Goal: Transaction & Acquisition: Purchase product/service

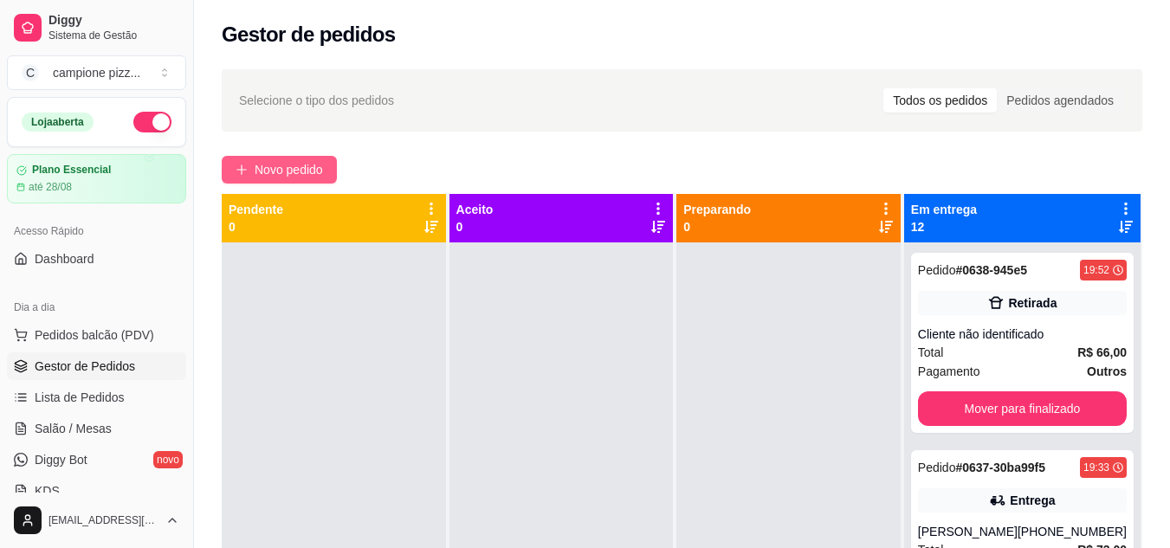
click at [276, 170] on span "Novo pedido" at bounding box center [289, 169] width 68 height 19
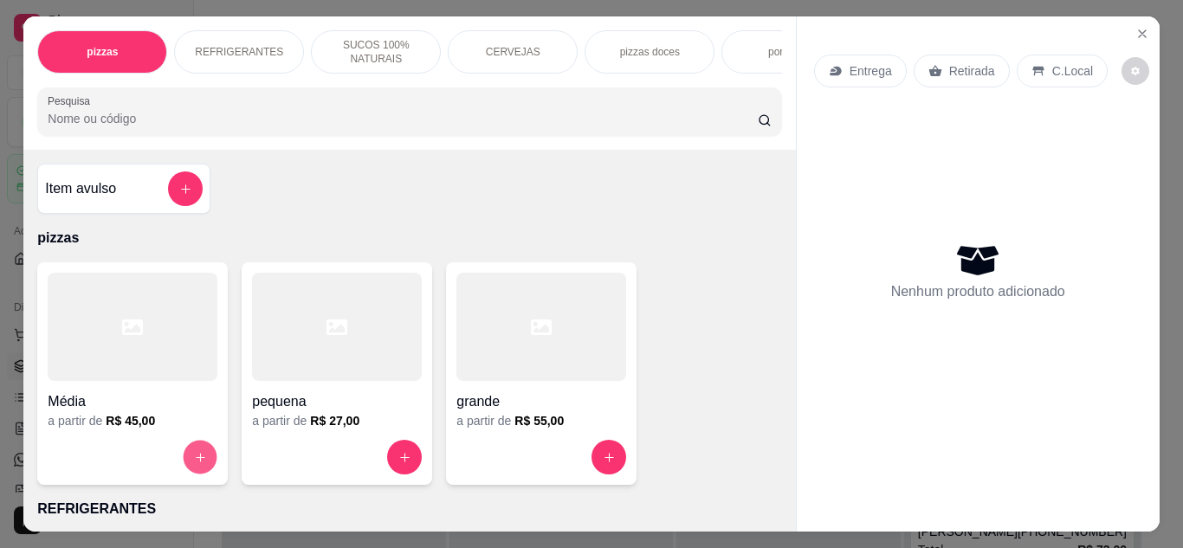
click at [194, 464] on icon "increase-product-quantity" at bounding box center [200, 457] width 13 height 13
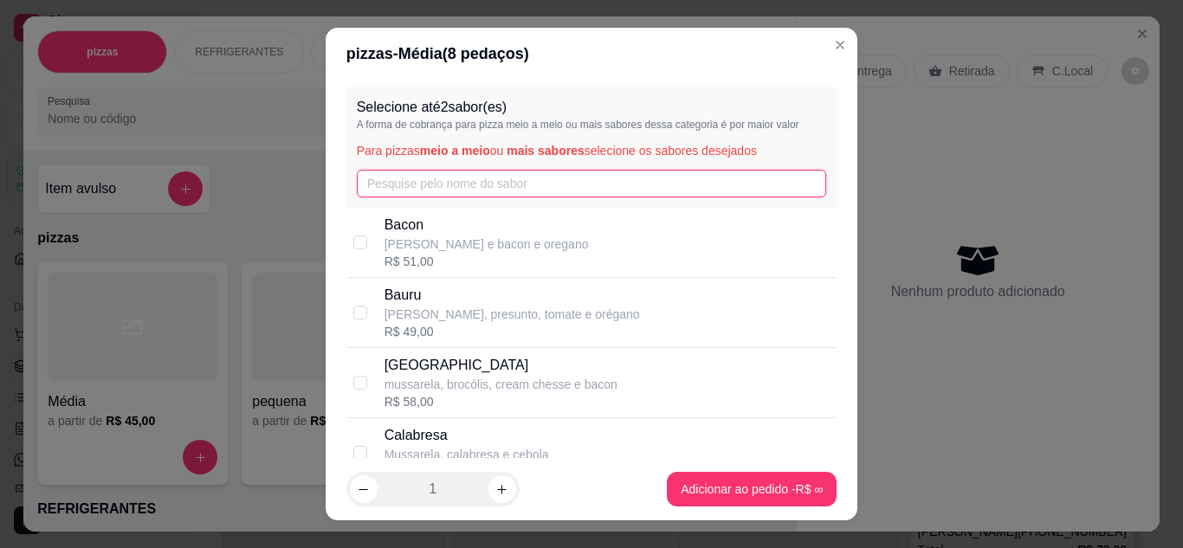
click at [470, 184] on input "text" at bounding box center [592, 184] width 470 height 28
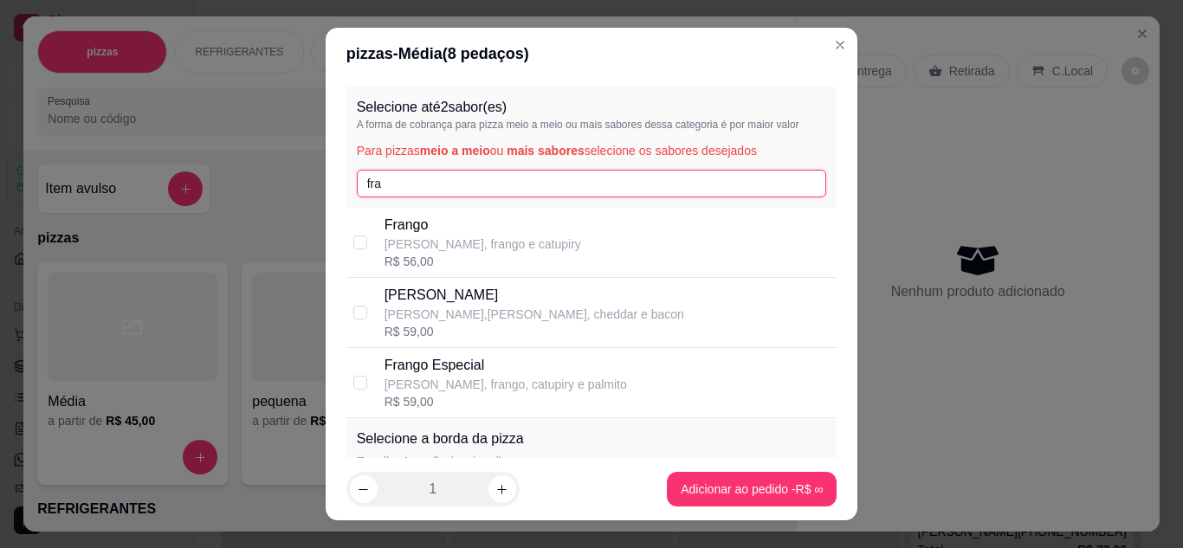
type input "fra"
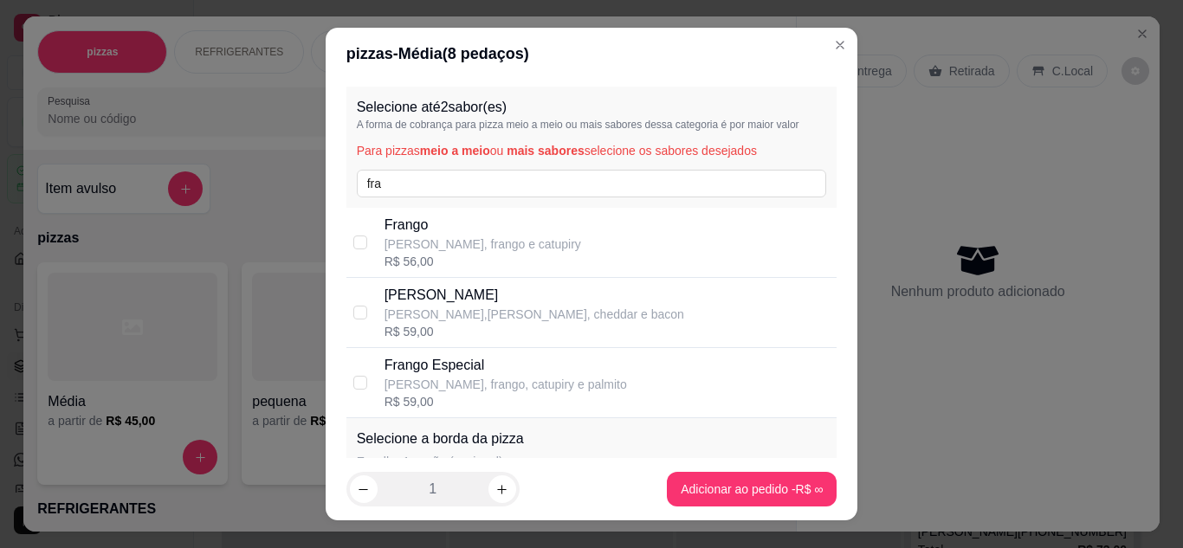
click at [507, 232] on p "Frango" at bounding box center [482, 225] width 197 height 21
checkbox input "true"
click at [607, 314] on div "[PERSON_NAME],[PERSON_NAME], cheddar e bacon R$ 59,00" at bounding box center [607, 312] width 446 height 55
checkbox input "true"
click at [353, 244] on input "checkbox" at bounding box center [360, 242] width 14 height 14
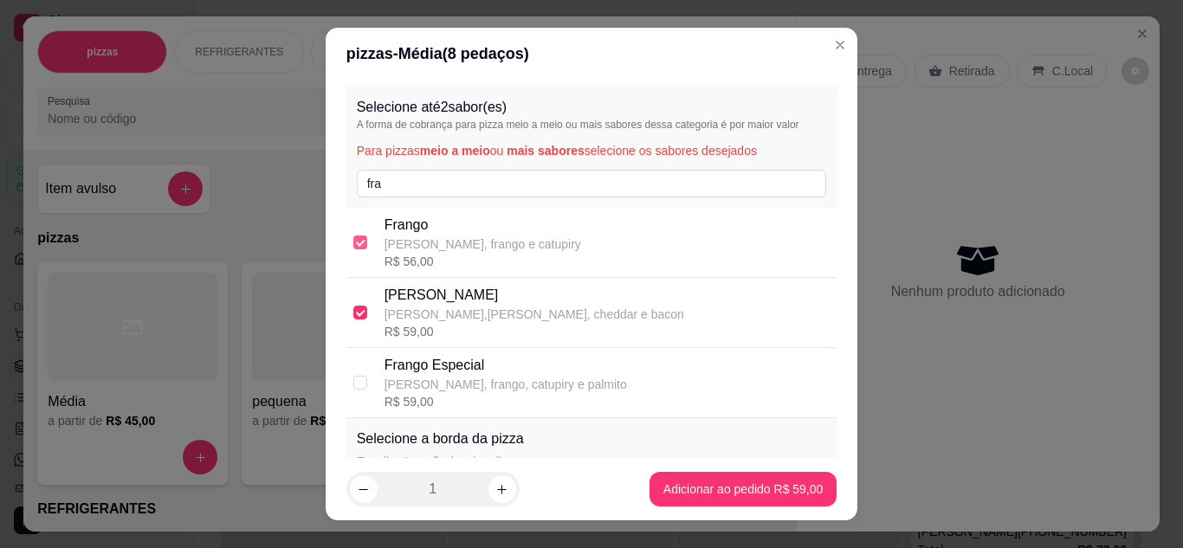
checkbox input "false"
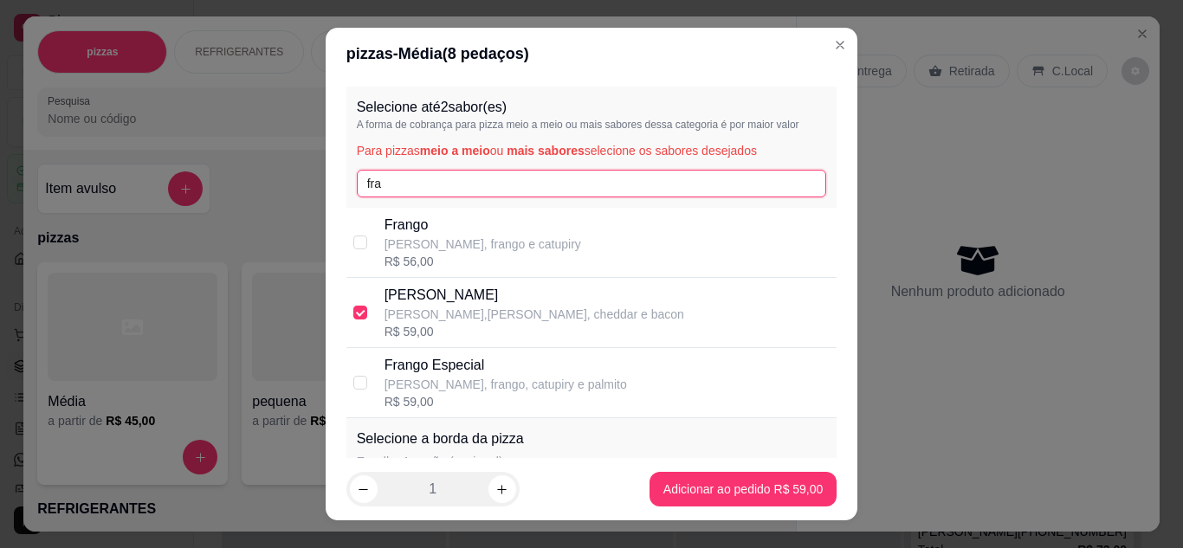
click at [399, 185] on input "fra" at bounding box center [592, 184] width 470 height 28
type input "f"
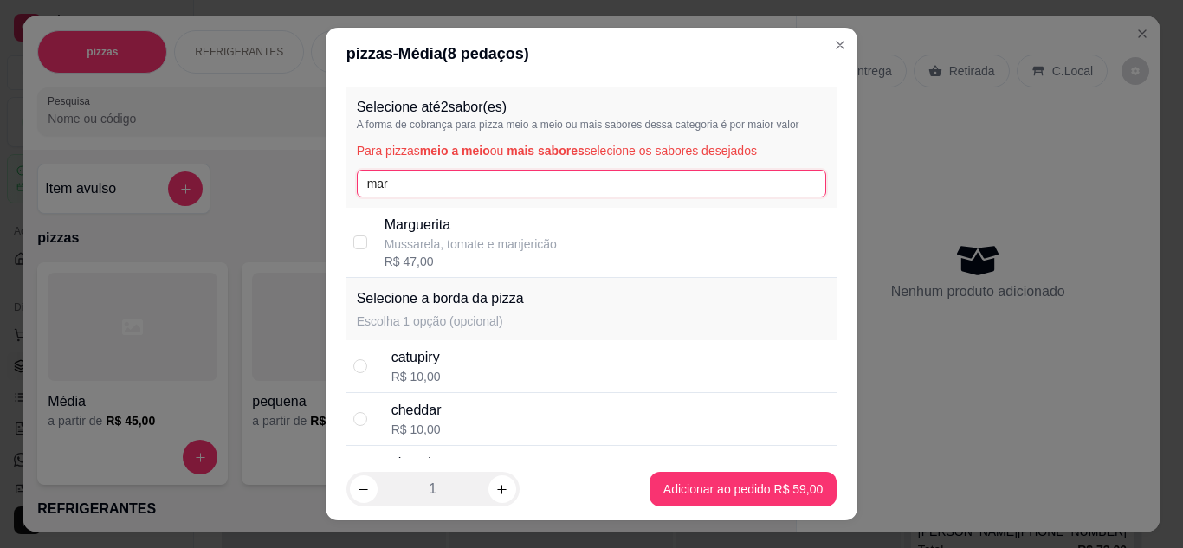
type input "mar"
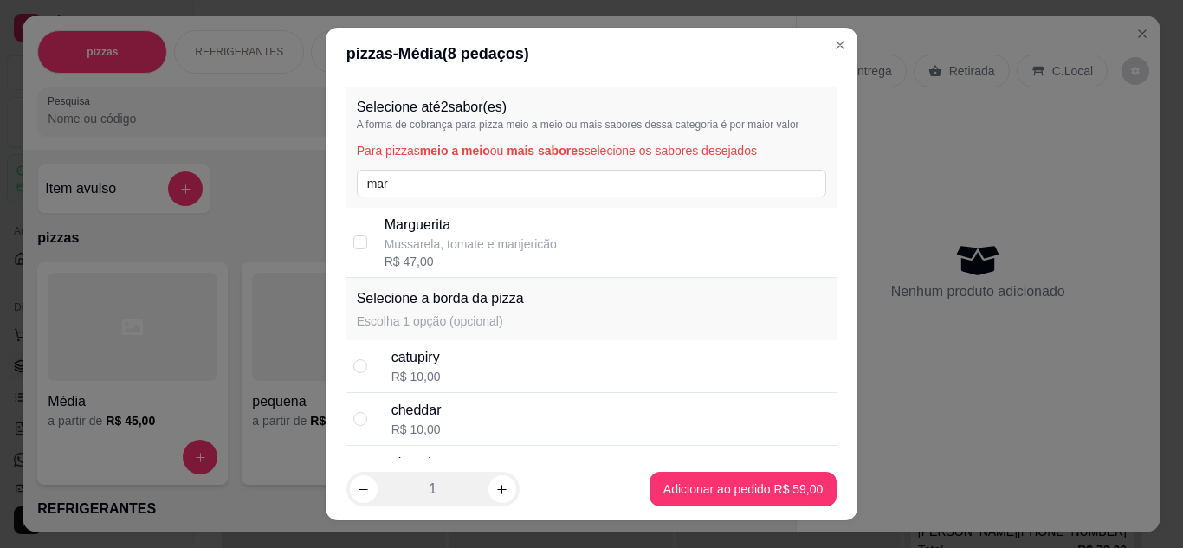
click at [425, 232] on p "Marguerita" at bounding box center [470, 225] width 172 height 21
checkbox input "true"
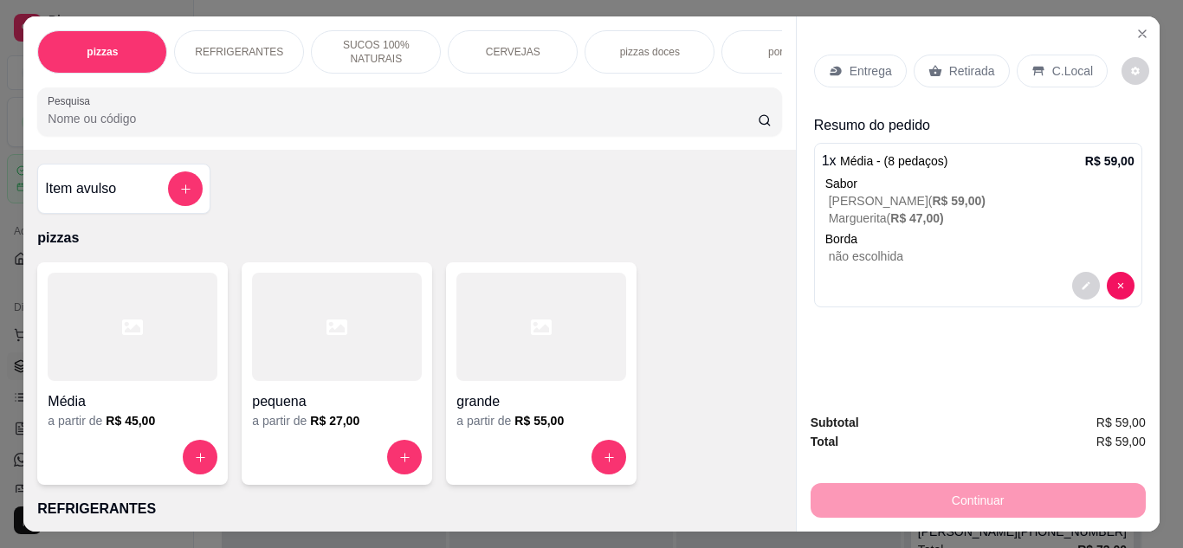
click at [874, 63] on p "Entrega" at bounding box center [870, 70] width 42 height 17
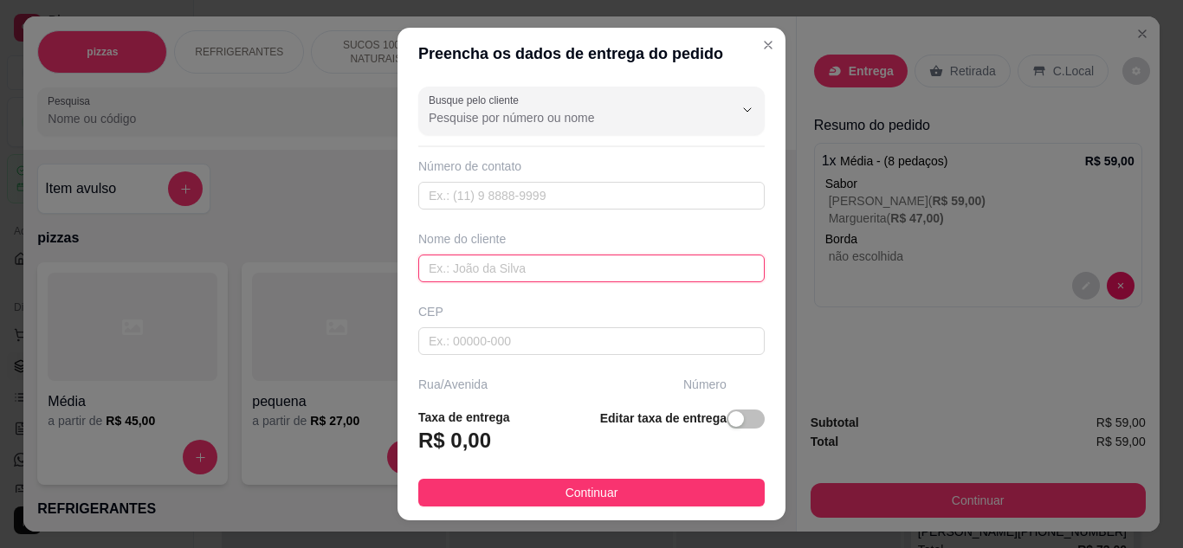
click at [488, 266] on input "text" at bounding box center [591, 269] width 346 height 28
type input "willian"
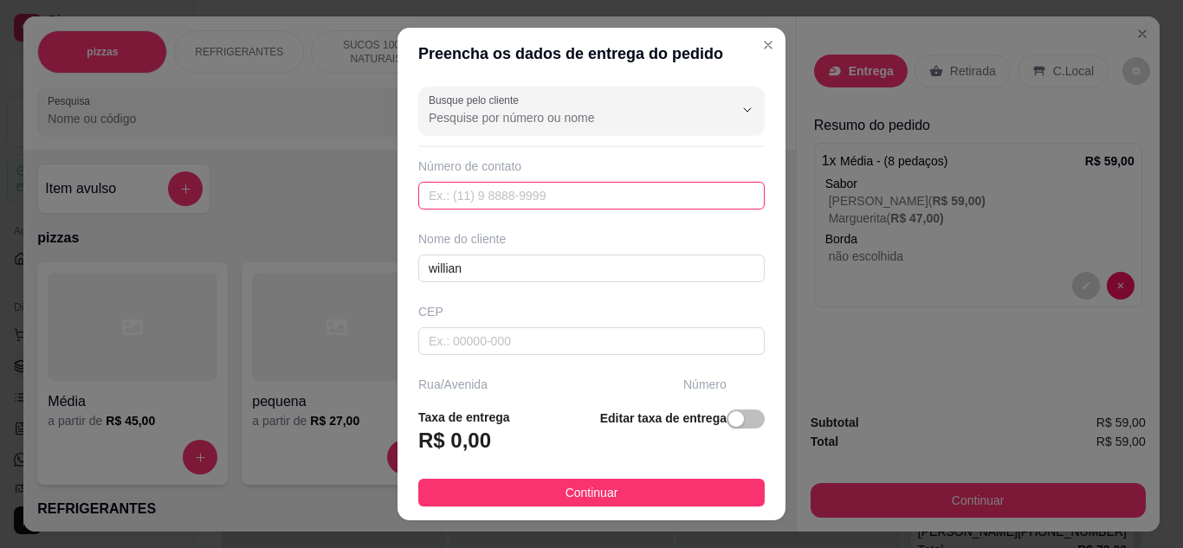
click at [473, 197] on input "text" at bounding box center [591, 196] width 346 height 28
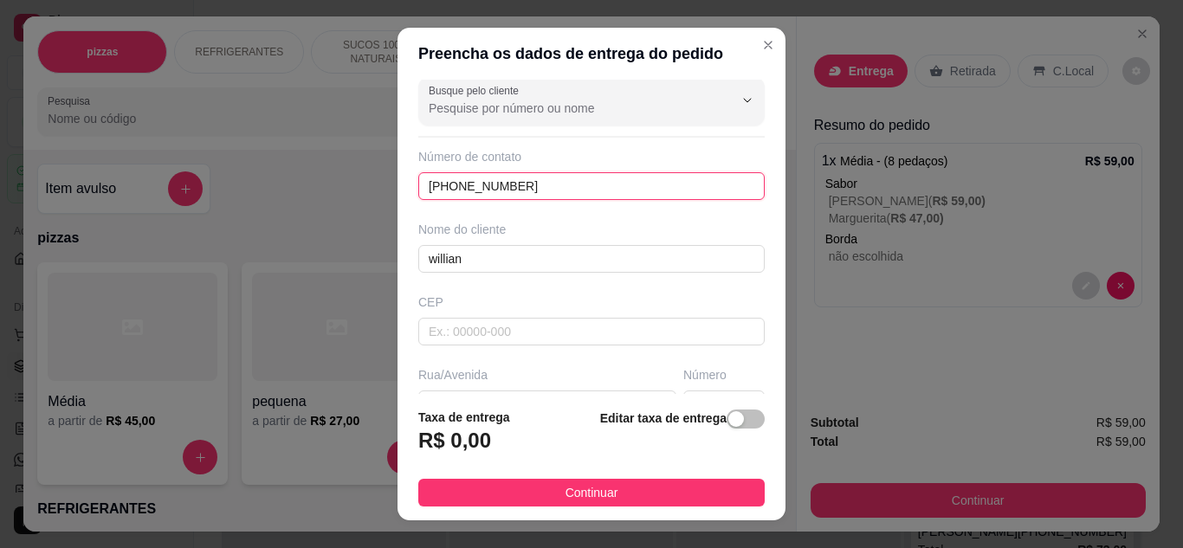
scroll to position [268, 0]
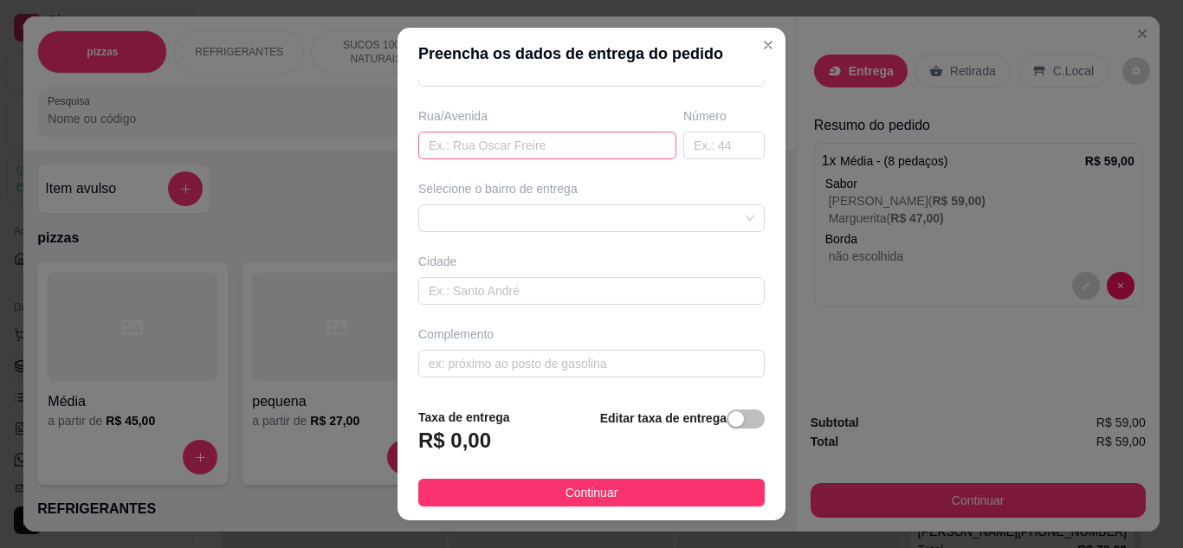
type input "[PHONE_NUMBER]"
click at [489, 151] on input "text" at bounding box center [547, 146] width 258 height 28
type input "rua goianesia"
click at [705, 142] on input "text" at bounding box center [723, 146] width 81 height 28
click at [523, 209] on div at bounding box center [591, 218] width 346 height 28
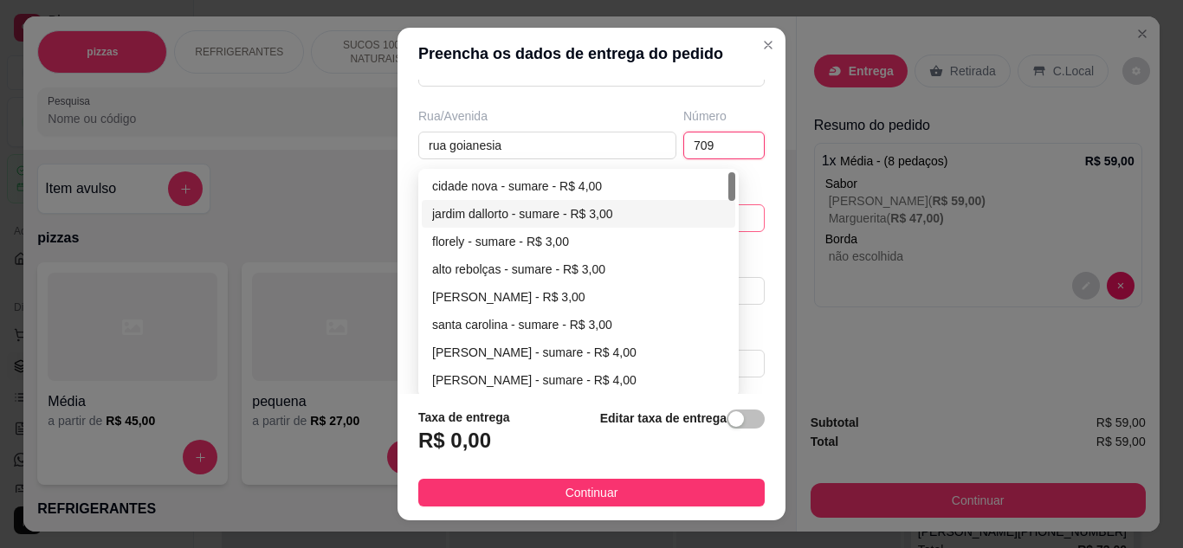
type input "709"
click at [514, 209] on div "jardim dallorto - sumare - R$ 3,00" at bounding box center [578, 213] width 293 height 19
type input "sumare"
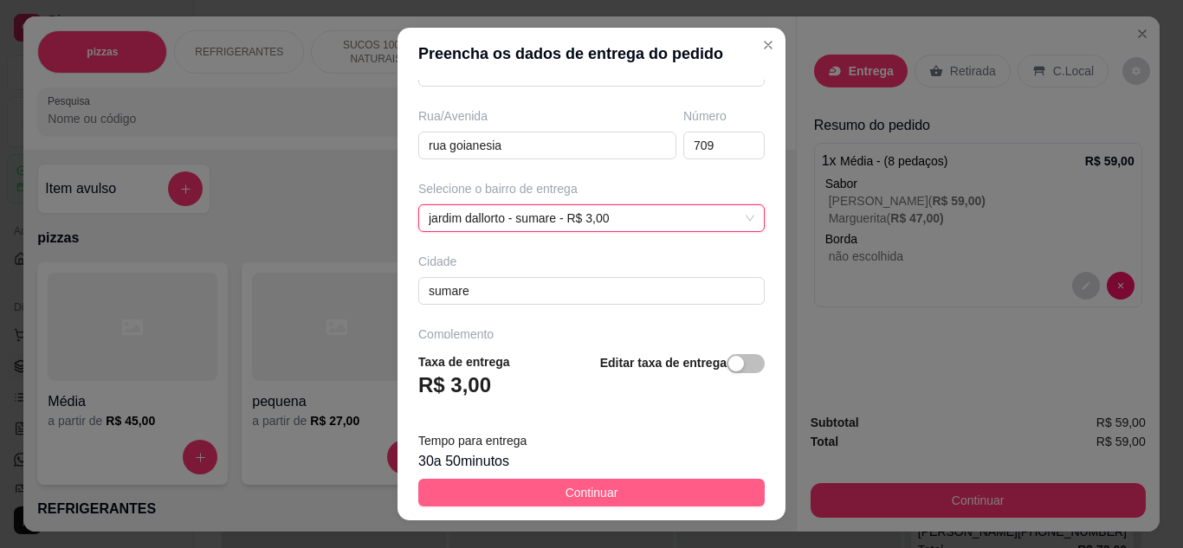
click at [648, 486] on button "Continuar" at bounding box center [591, 493] width 346 height 28
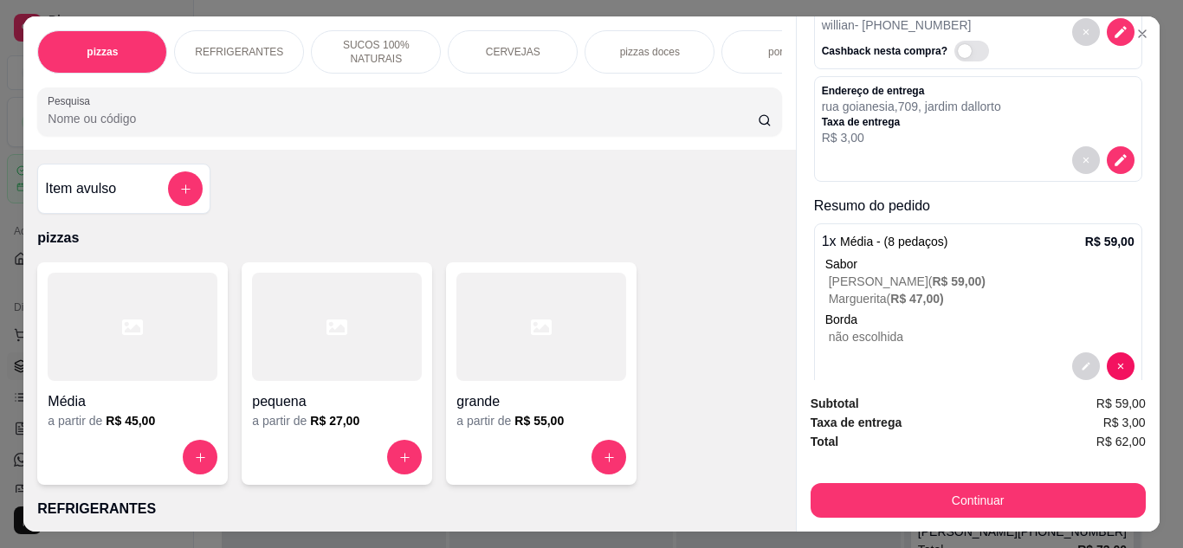
scroll to position [139, 0]
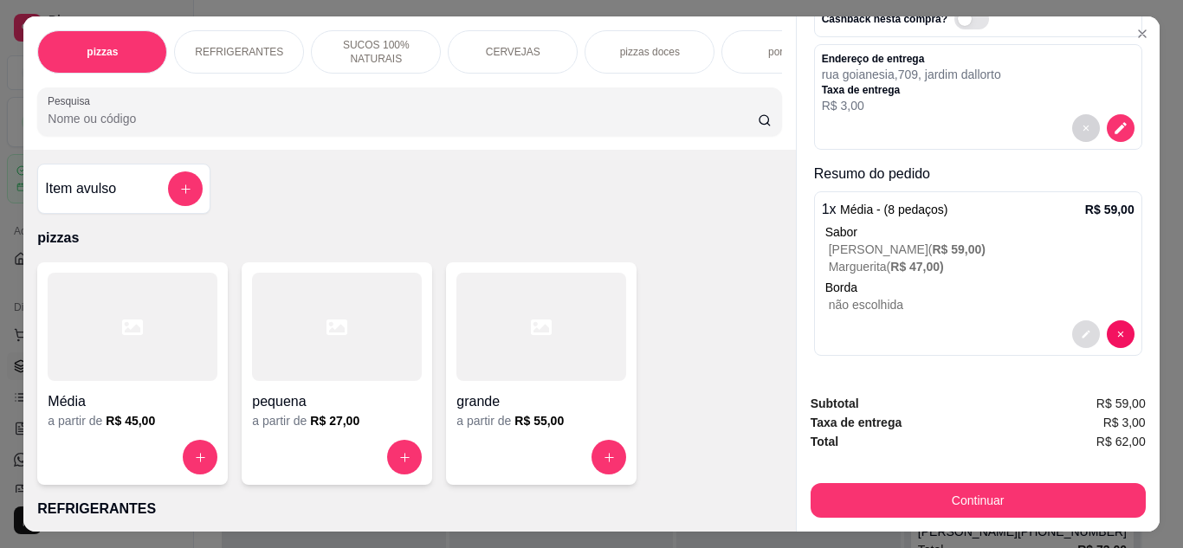
click at [1072, 333] on button "decrease-product-quantity" at bounding box center [1086, 334] width 28 height 28
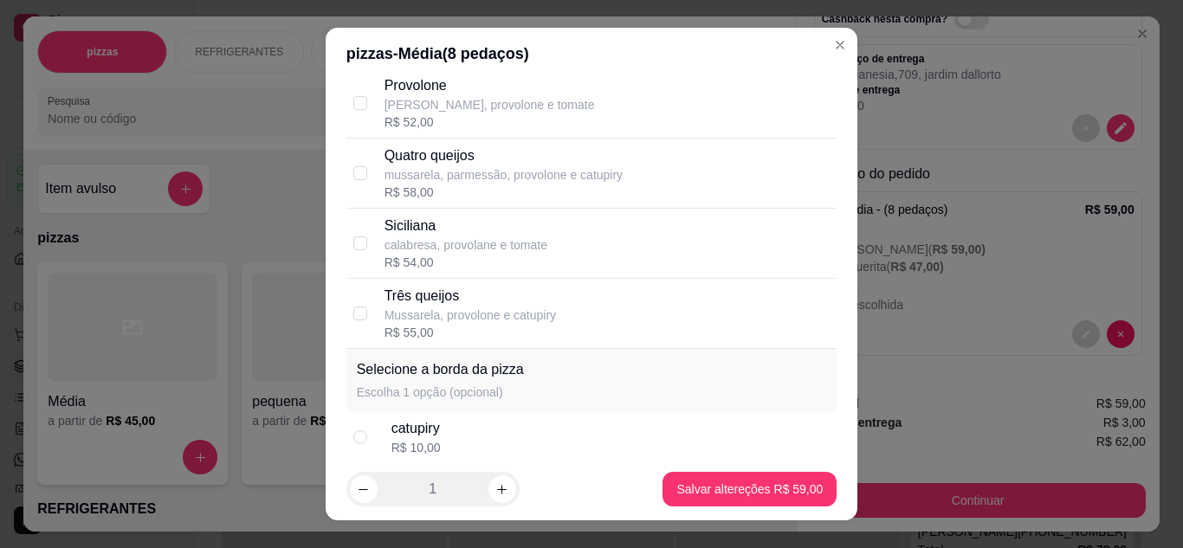
scroll to position [1659, 0]
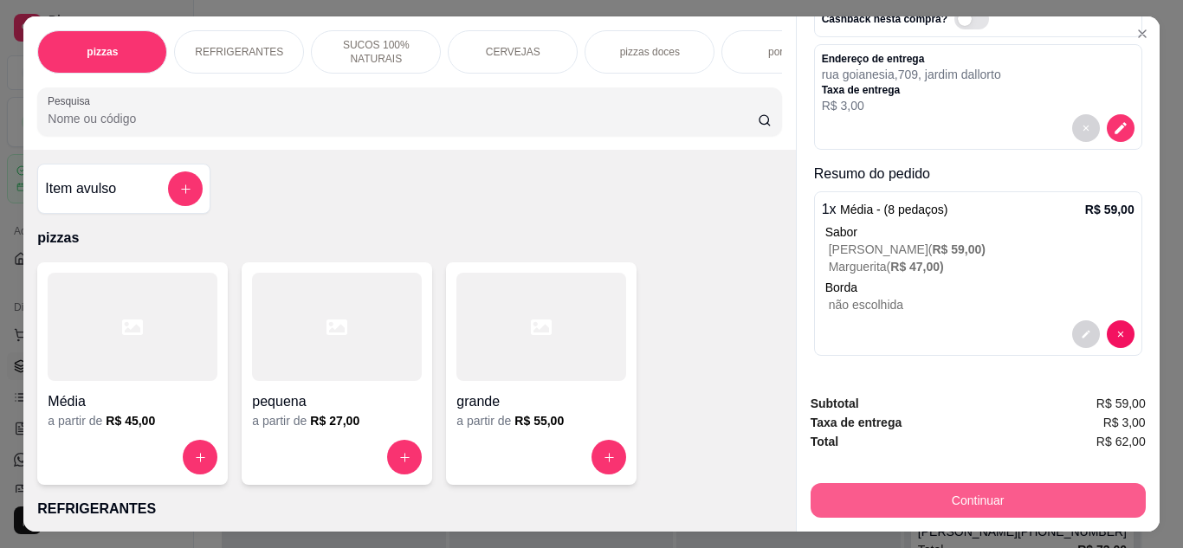
click at [942, 503] on button "Continuar" at bounding box center [977, 500] width 335 height 35
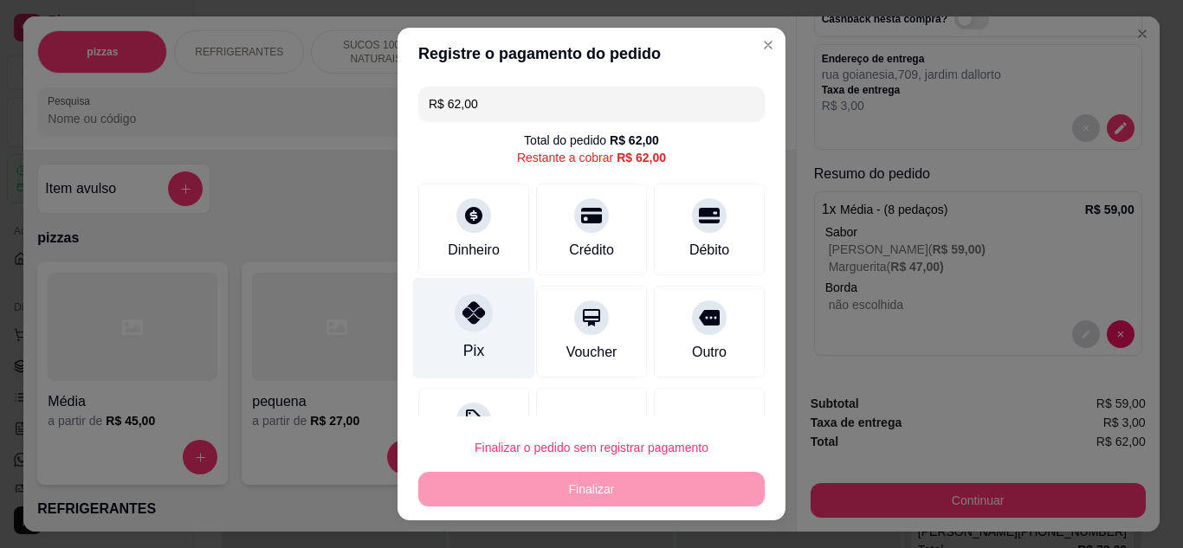
click at [451, 332] on div "Pix" at bounding box center [474, 327] width 122 height 101
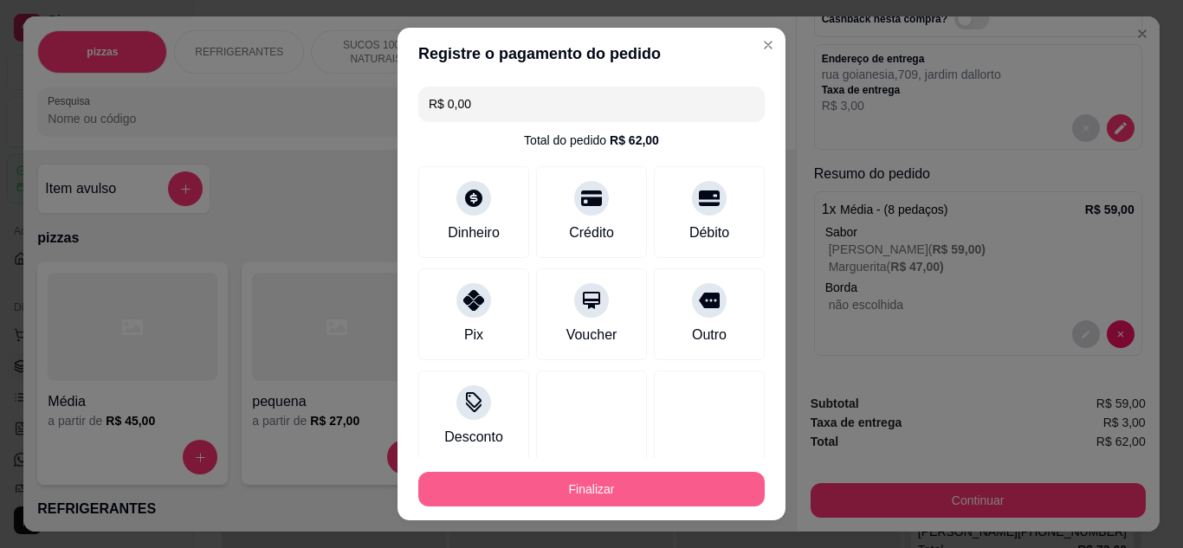
click at [527, 481] on button "Finalizar" at bounding box center [591, 489] width 346 height 35
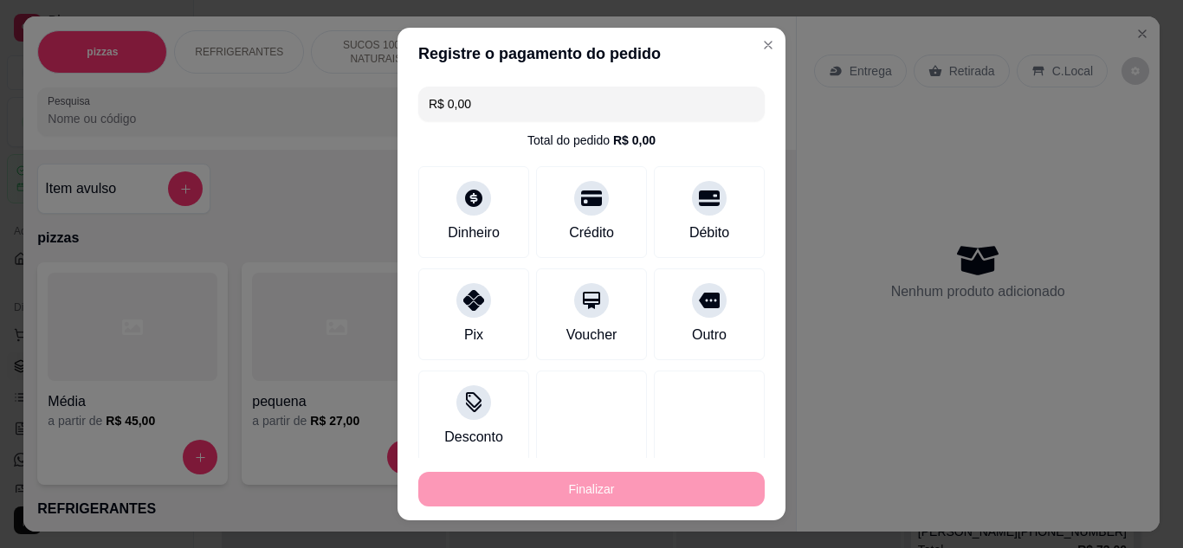
type input "-R$ 62,00"
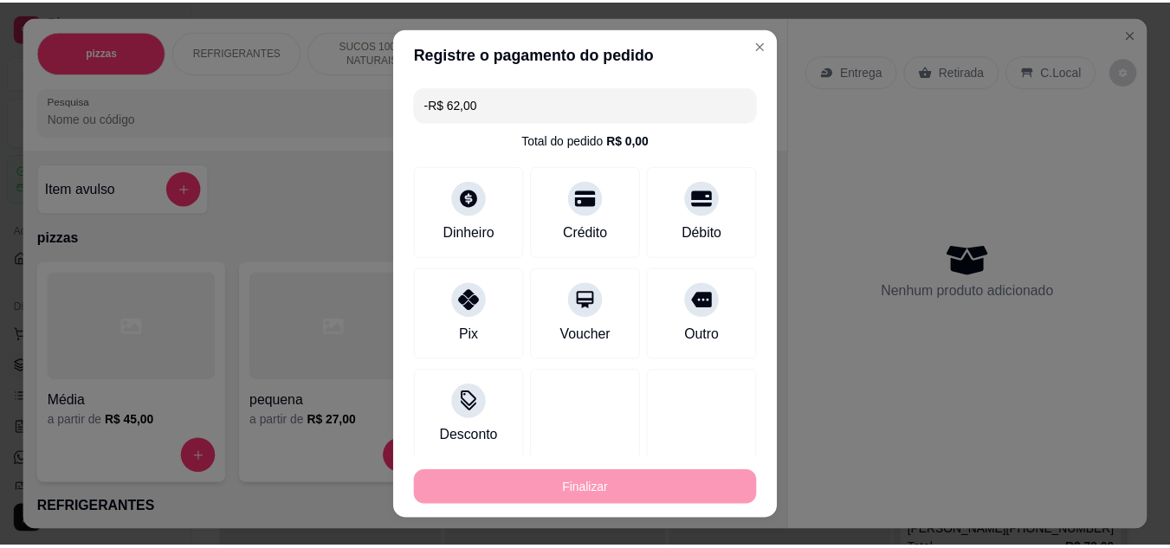
scroll to position [0, 0]
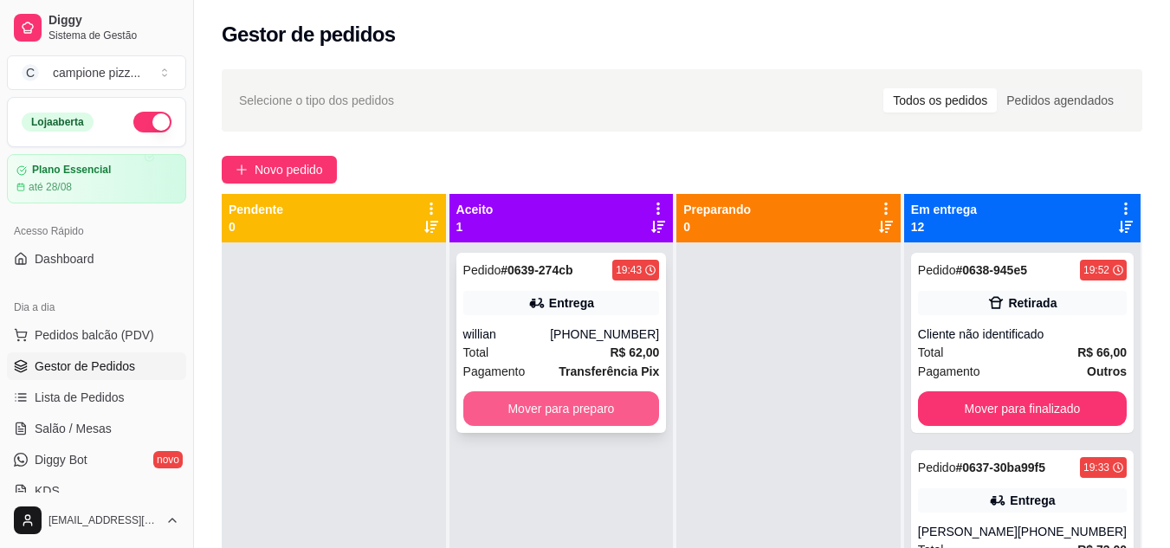
click at [630, 417] on button "Mover para preparo" at bounding box center [561, 408] width 197 height 35
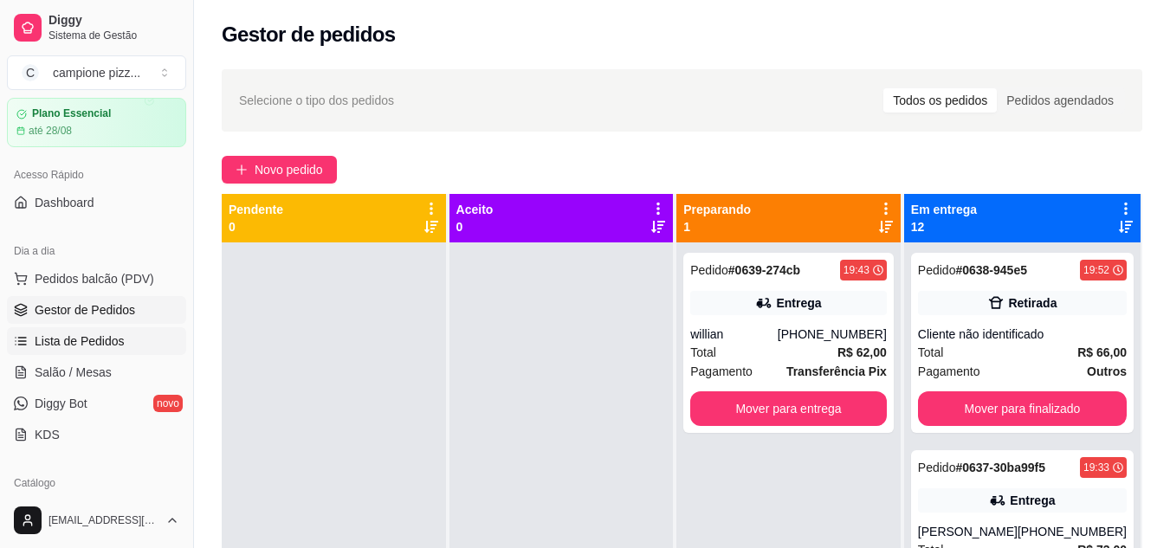
scroll to position [87, 0]
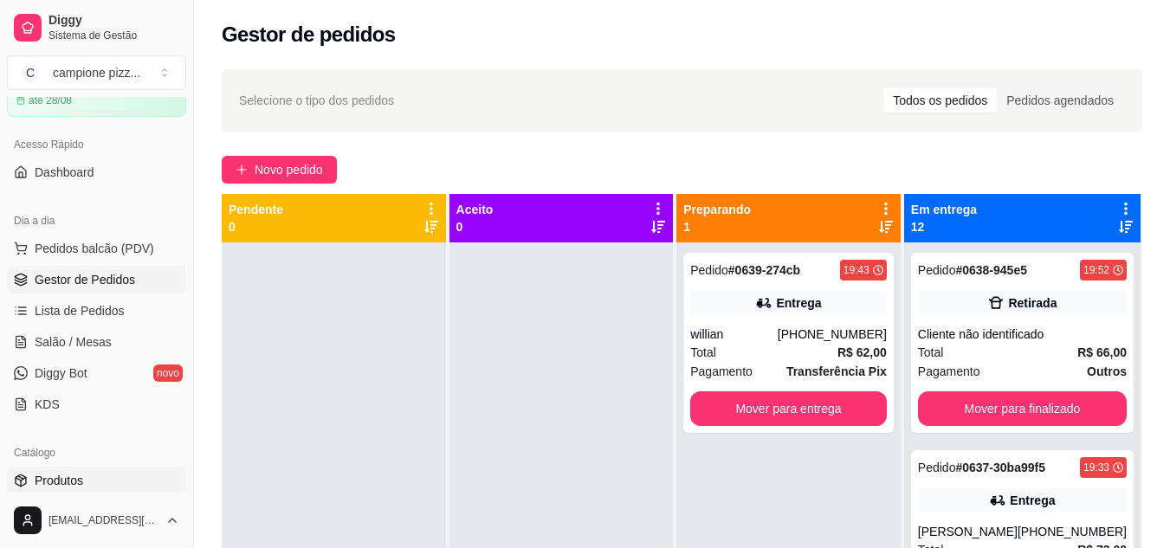
click at [79, 481] on span "Produtos" at bounding box center [59, 480] width 48 height 17
